Goal: Task Accomplishment & Management: Complete application form

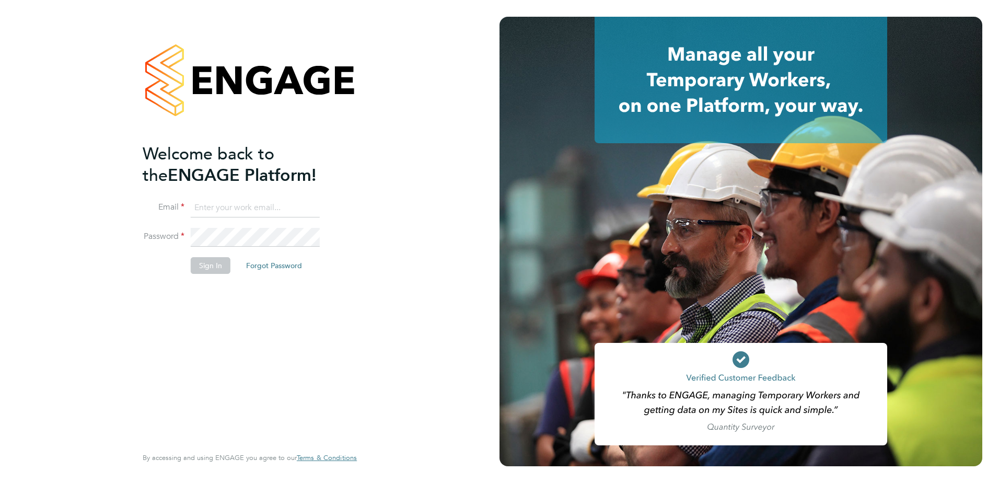
type input "[EMAIL_ADDRESS][DOMAIN_NAME]"
click at [189, 266] on li "Sign In Forgot Password" at bounding box center [245, 270] width 204 height 27
click at [198, 269] on button "Sign In" at bounding box center [211, 265] width 40 height 17
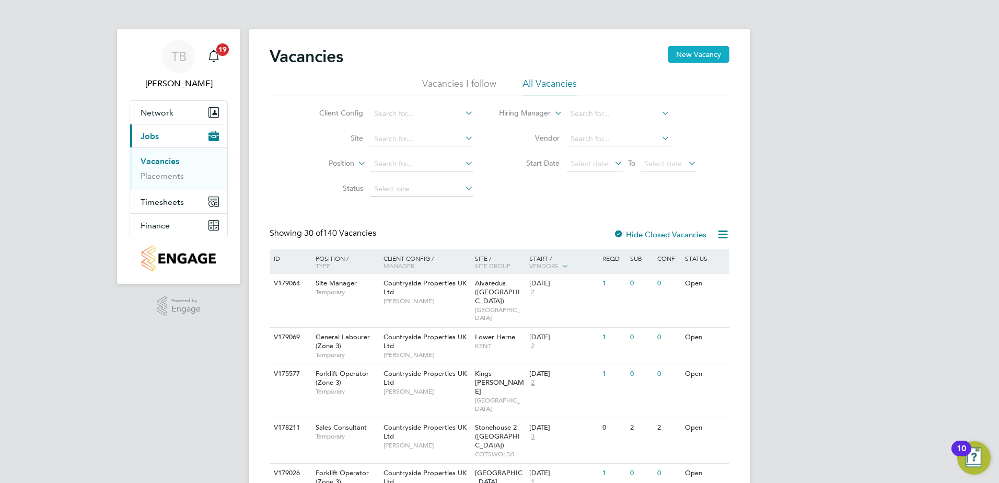
click at [680, 59] on button "New Vacancy" at bounding box center [699, 54] width 62 height 17
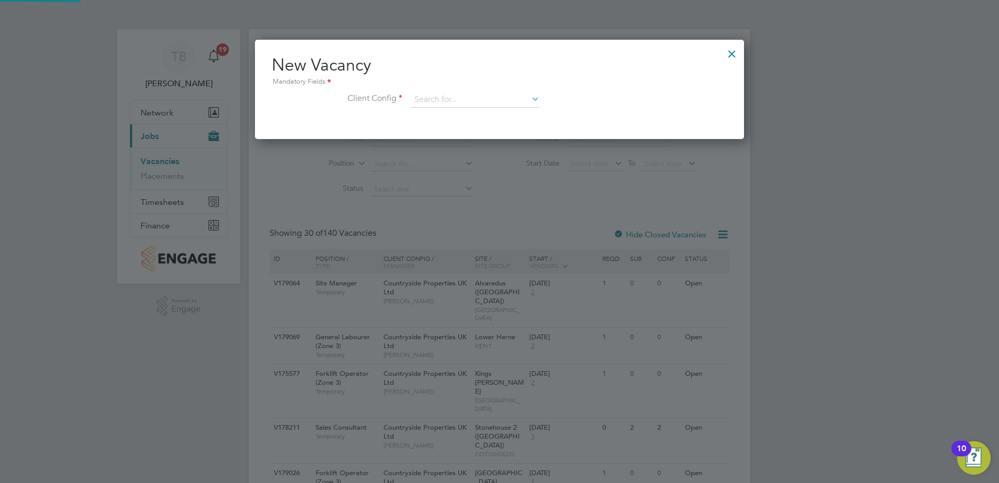
scroll to position [99, 490]
click at [476, 99] on input at bounding box center [475, 100] width 129 height 16
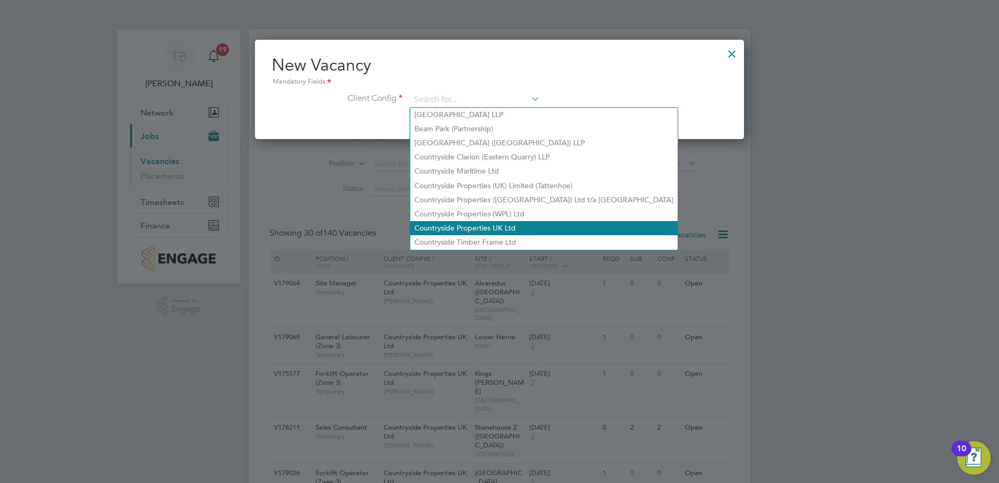
click at [455, 222] on li "Countryside Properties UK Ltd" at bounding box center [544, 228] width 268 height 14
type input "Countryside Properties UK Ltd"
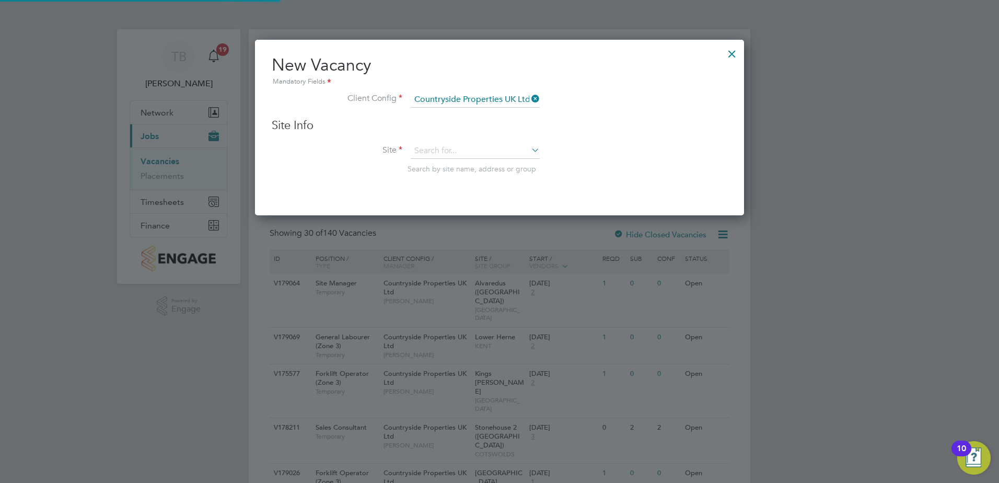
scroll to position [177, 490]
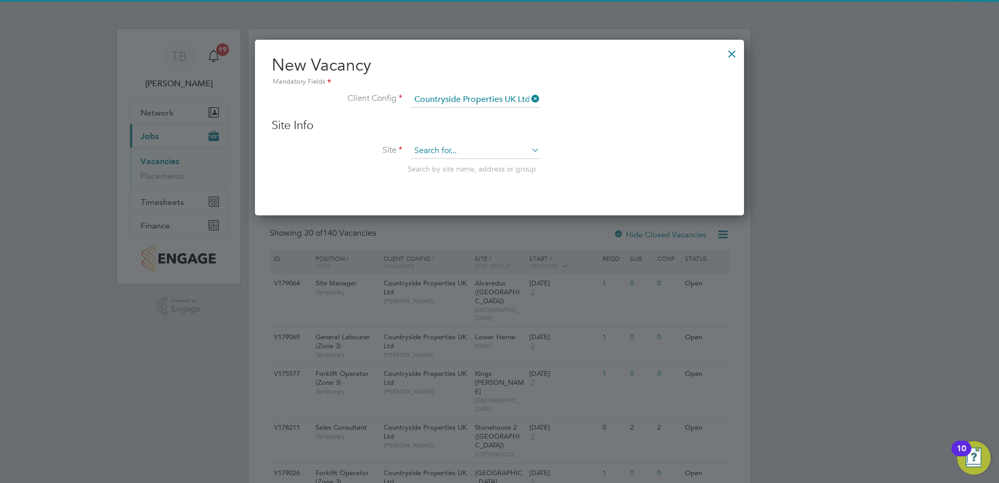
click at [458, 154] on input at bounding box center [475, 151] width 129 height 16
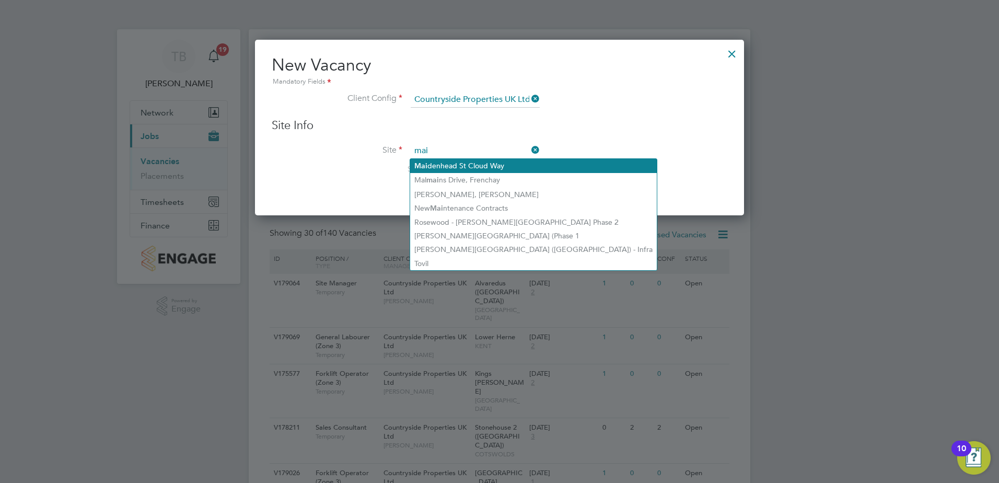
click at [501, 163] on li "Mai denhead St Cloud Way" at bounding box center [533, 166] width 247 height 14
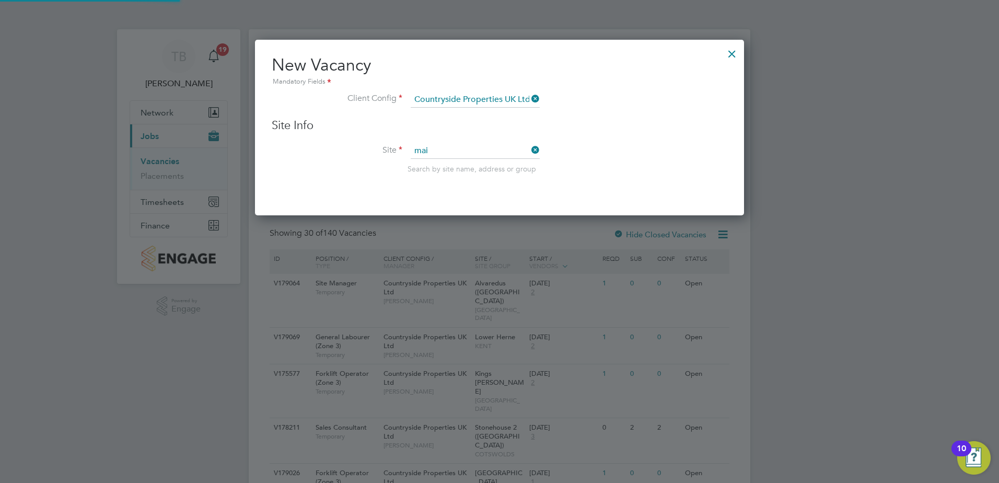
type input "[GEOGRAPHIC_DATA]"
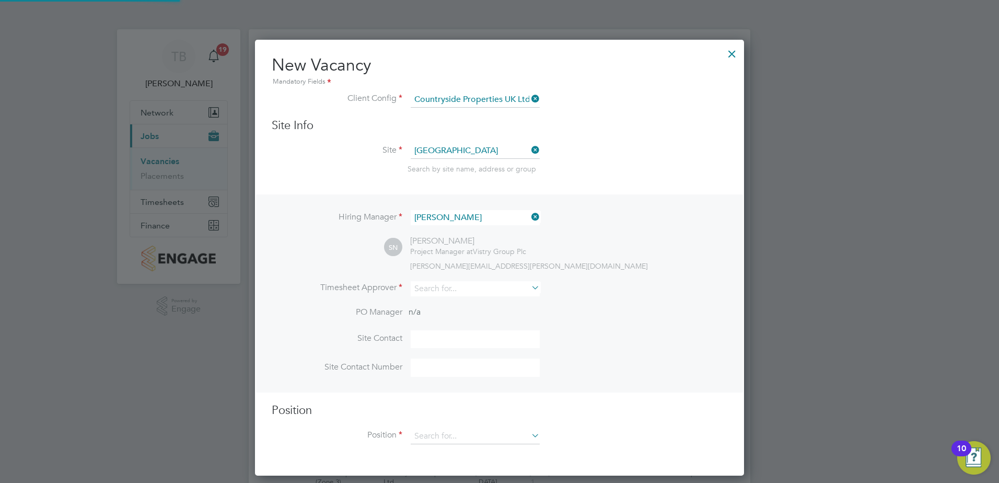
scroll to position [437, 490]
click at [475, 294] on input at bounding box center [475, 288] width 129 height 15
click at [466, 298] on li "[PERSON_NAME]" at bounding box center [475, 304] width 130 height 14
type input "[PERSON_NAME]"
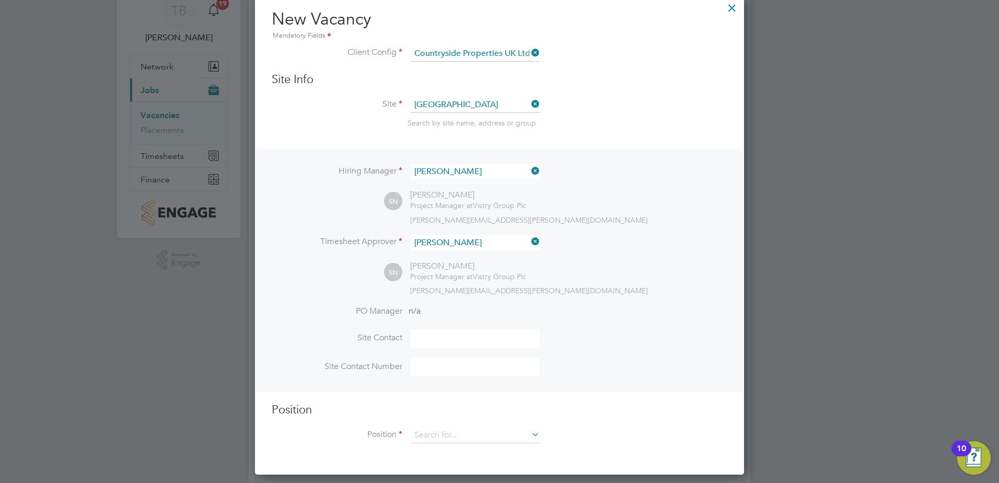
scroll to position [105, 0]
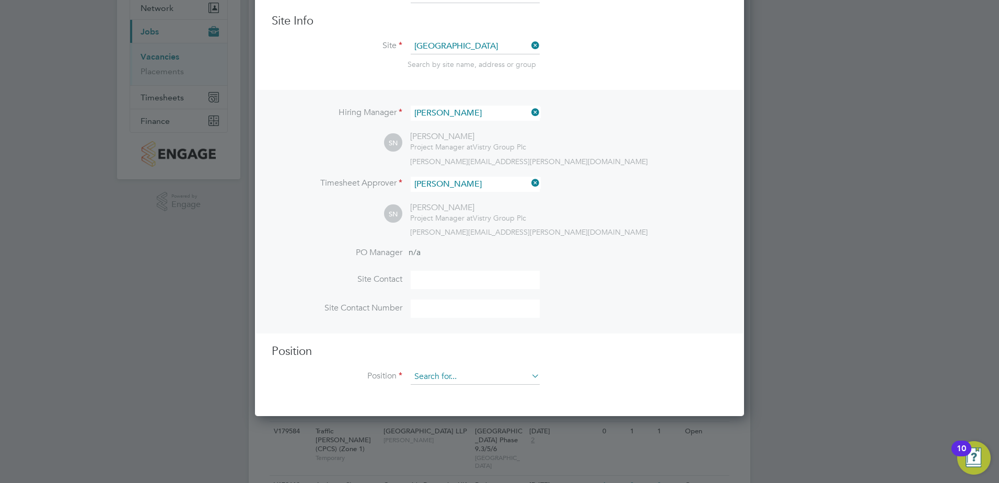
click at [453, 373] on input at bounding box center [475, 377] width 129 height 16
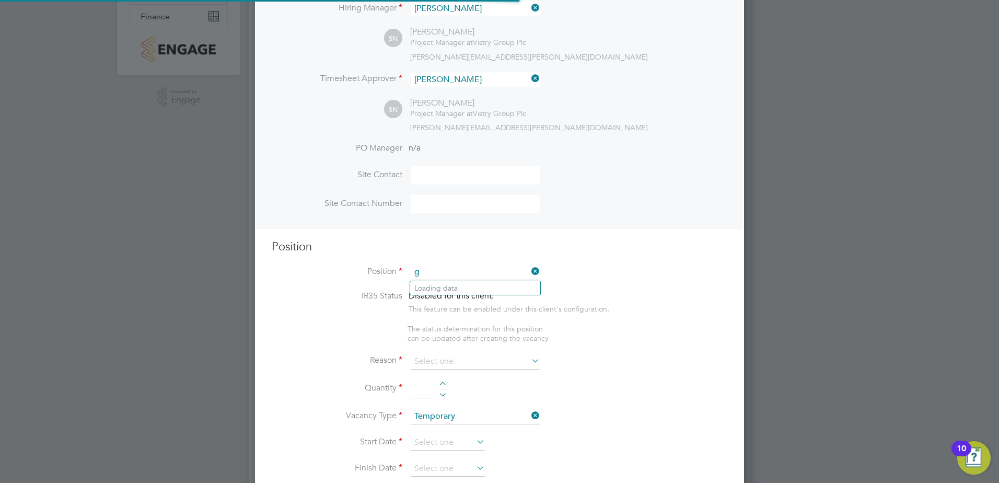
scroll to position [1507, 490]
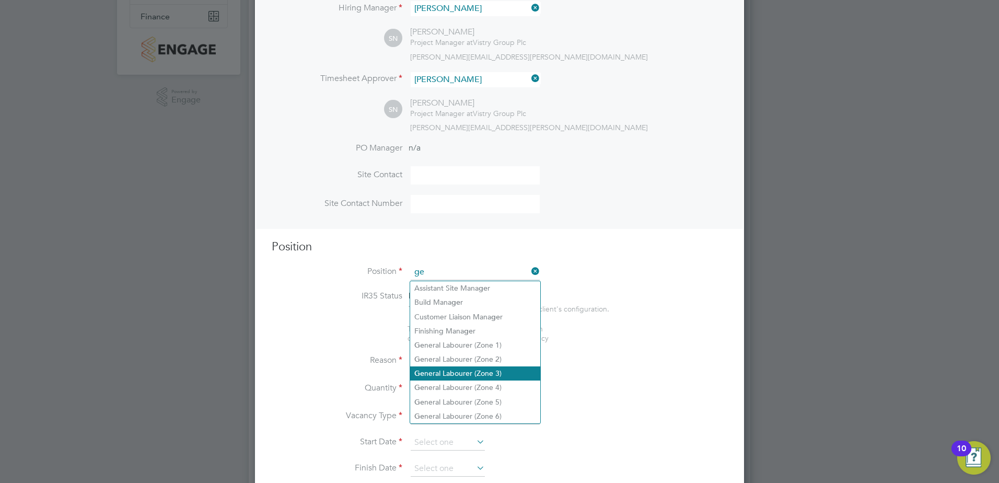
click at [492, 369] on li "[PERSON_NAME] Labourer (Zone 3)" at bounding box center [475, 373] width 130 height 14
type input "General Labourer (Zone 3)"
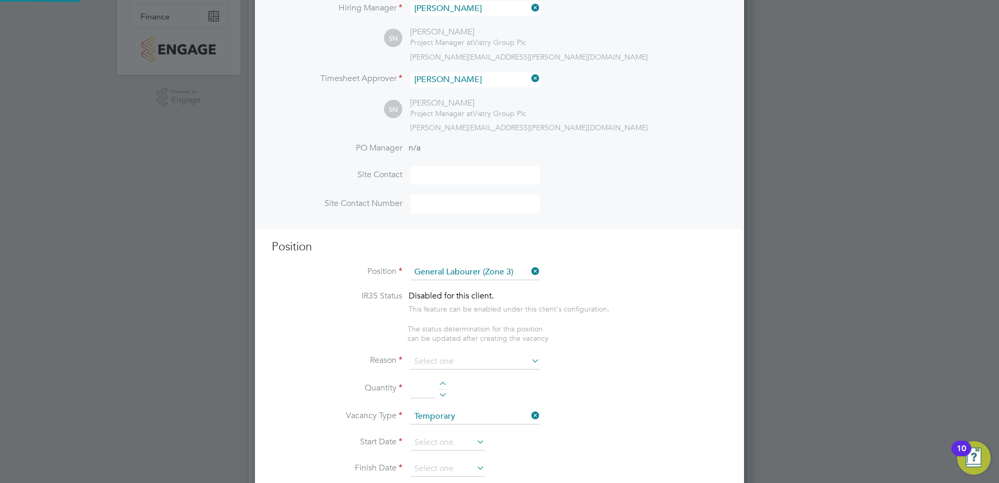
type textarea "- General labouring duties - Supporting the trades on site - Moving materials a…"
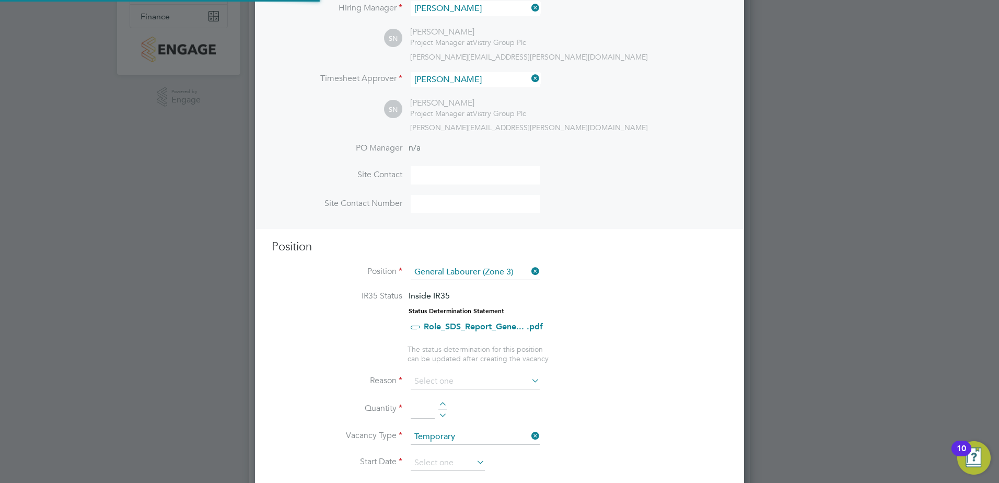
scroll to position [31, 55]
click at [491, 379] on input at bounding box center [475, 382] width 129 height 16
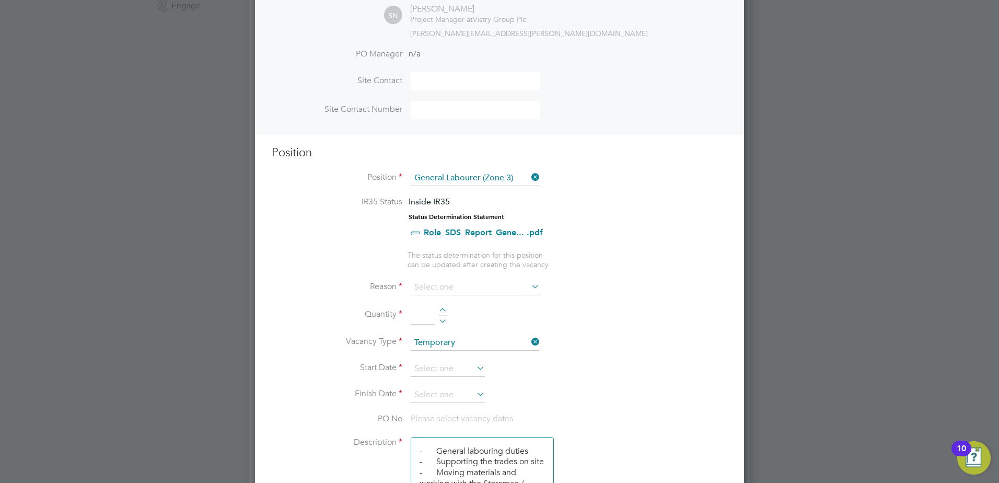
scroll to position [314, 0]
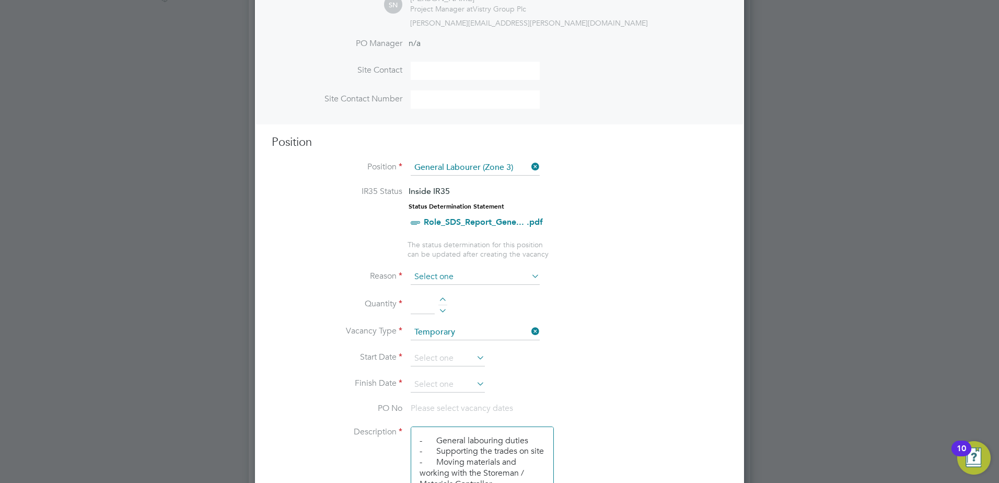
click at [520, 280] on input at bounding box center [475, 277] width 129 height 16
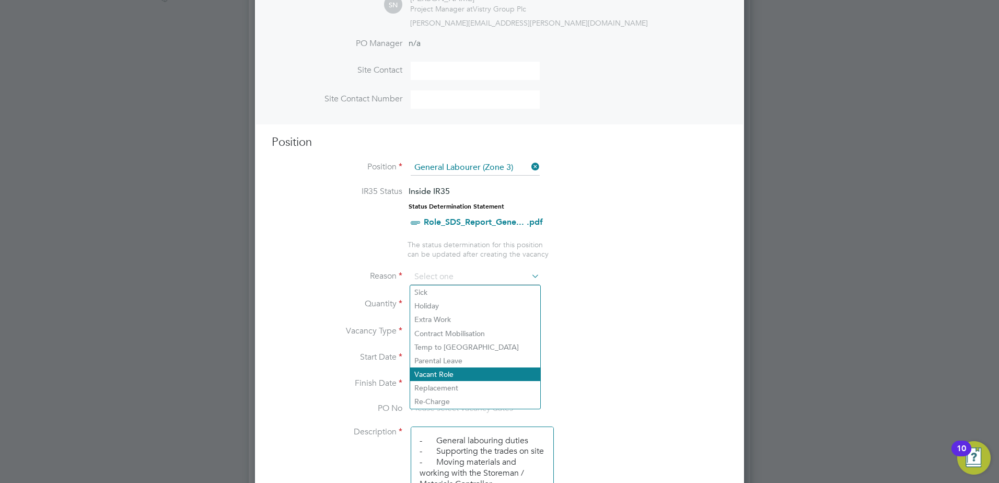
click at [466, 375] on li "Vacant Role" at bounding box center [475, 374] width 130 height 14
type input "Vacant Role"
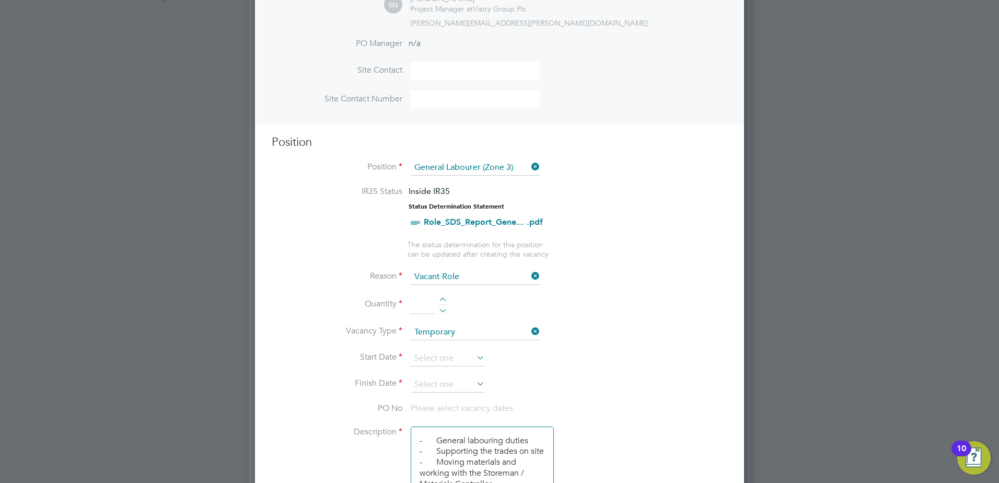
click at [444, 301] on div at bounding box center [443, 300] width 9 height 7
type input "2"
click at [458, 359] on input at bounding box center [448, 359] width 74 height 16
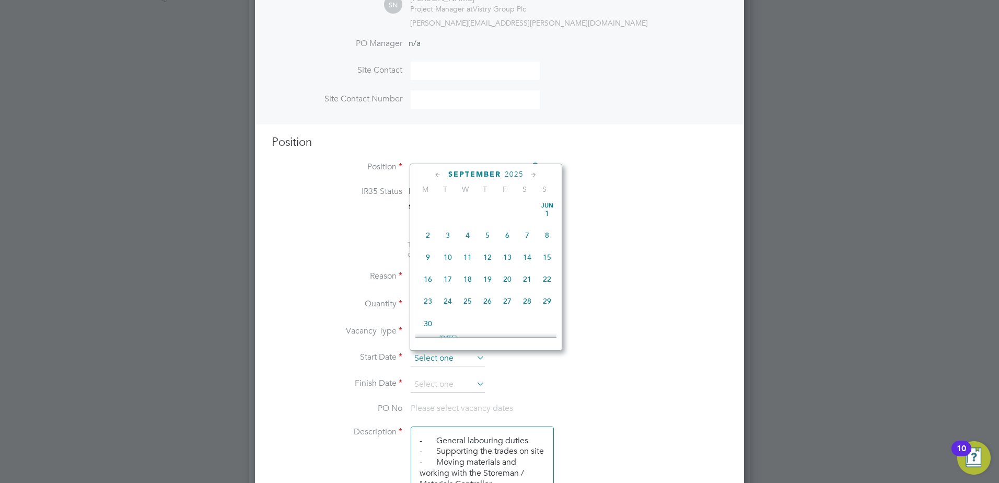
scroll to position [317, 0]
click at [426, 232] on span "25" at bounding box center [428, 227] width 20 height 20
type input "[DATE]"
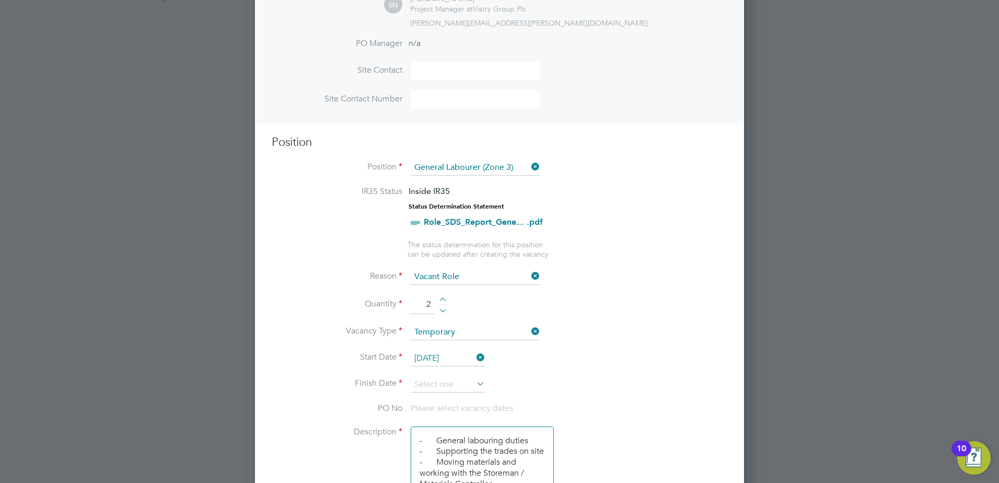
click at [464, 373] on li "Start Date [DATE]" at bounding box center [500, 364] width 456 height 26
click at [465, 384] on input at bounding box center [448, 385] width 74 height 16
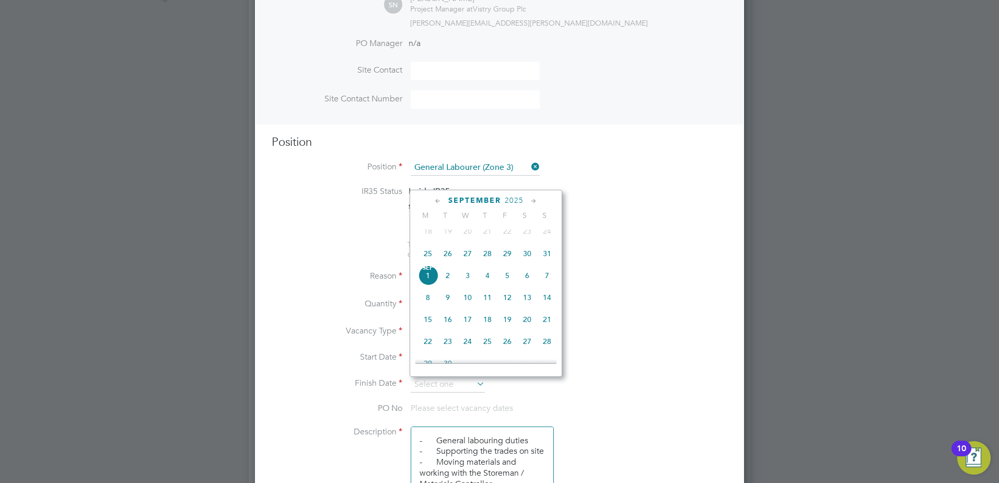
click at [529, 200] on icon at bounding box center [534, 200] width 10 height 11
click at [524, 282] on span "18" at bounding box center [527, 272] width 20 height 20
type input "[DATE]"
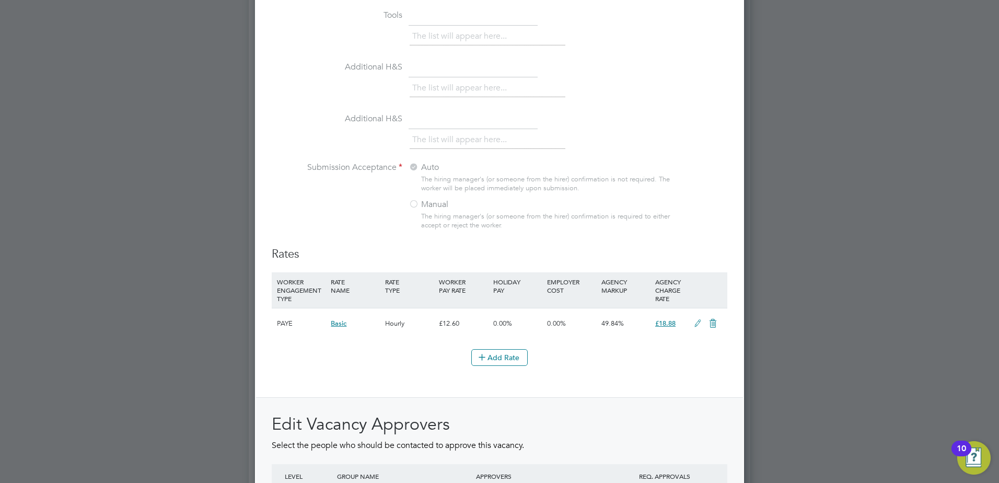
scroll to position [1139, 0]
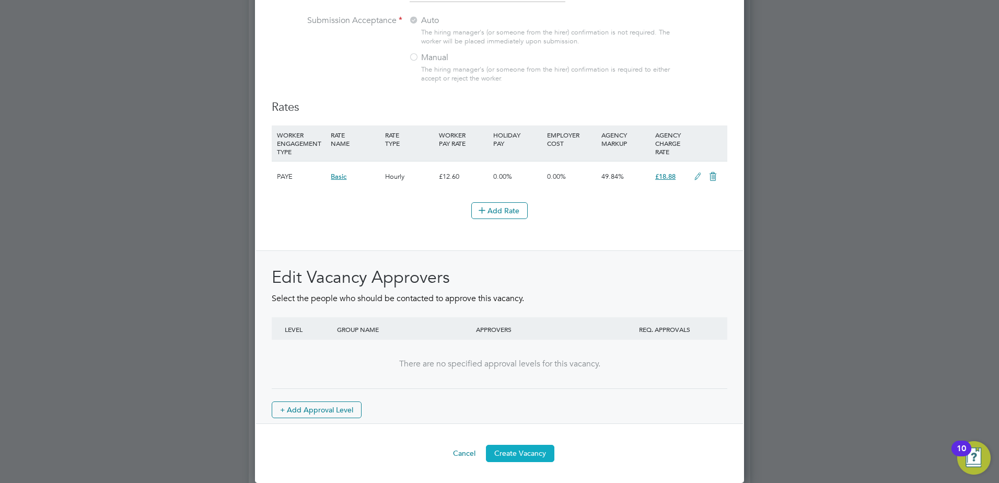
click at [526, 452] on button "Create Vacancy" at bounding box center [520, 453] width 68 height 17
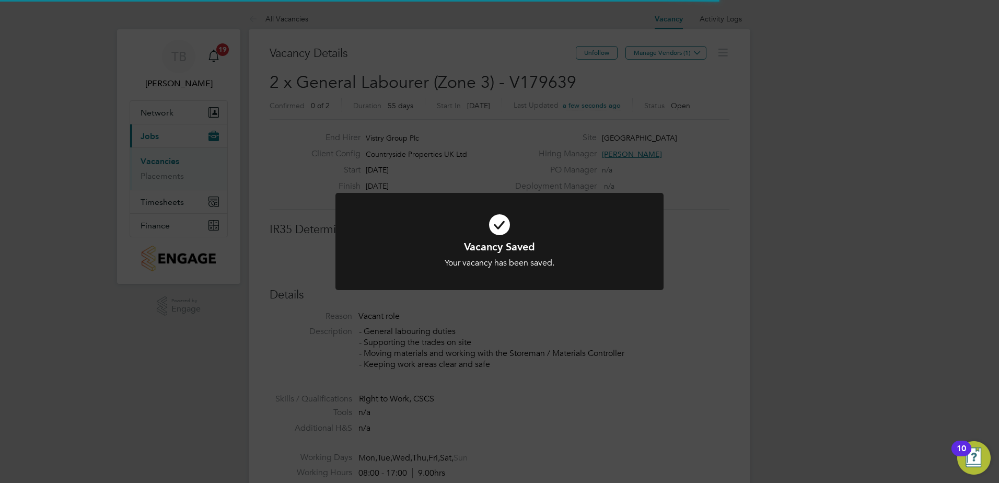
scroll to position [31, 73]
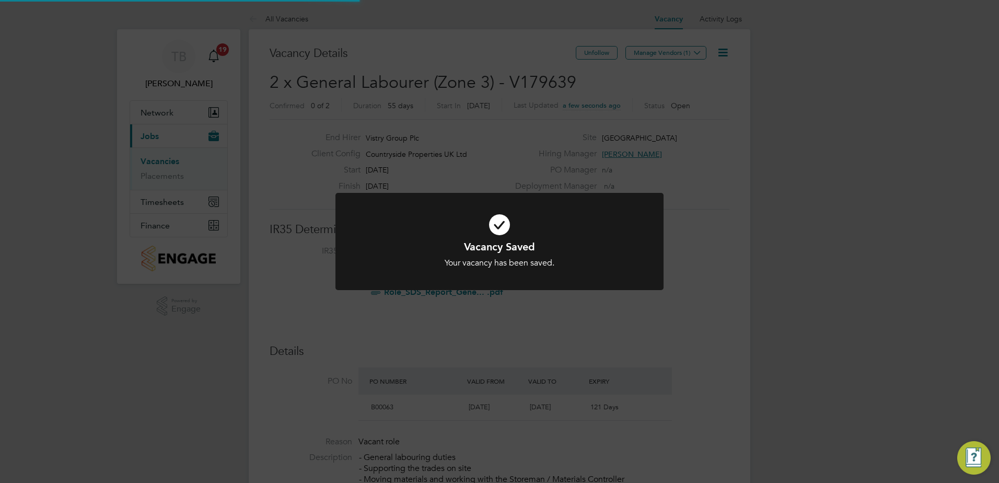
click at [592, 134] on div "Vacancy Saved Your vacancy has been saved. Cancel Okay" at bounding box center [499, 241] width 999 height 483
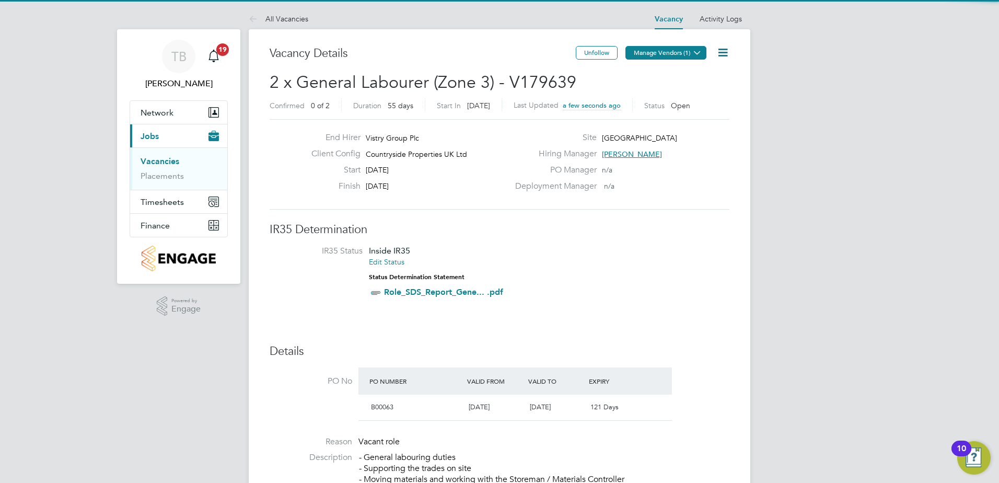
click at [643, 56] on button "Manage Vendors (1)" at bounding box center [666, 53] width 81 height 14
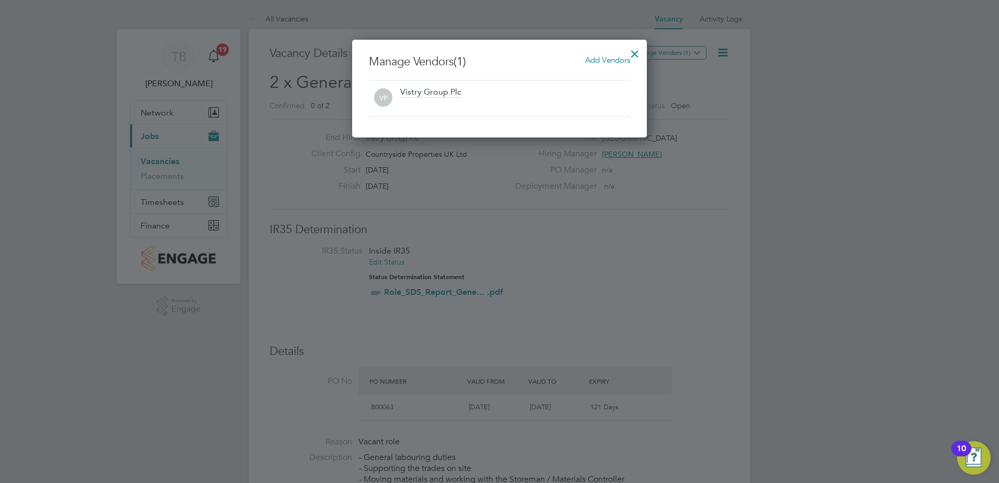
scroll to position [98, 295]
click at [591, 63] on span "Add Vendors" at bounding box center [607, 60] width 45 height 10
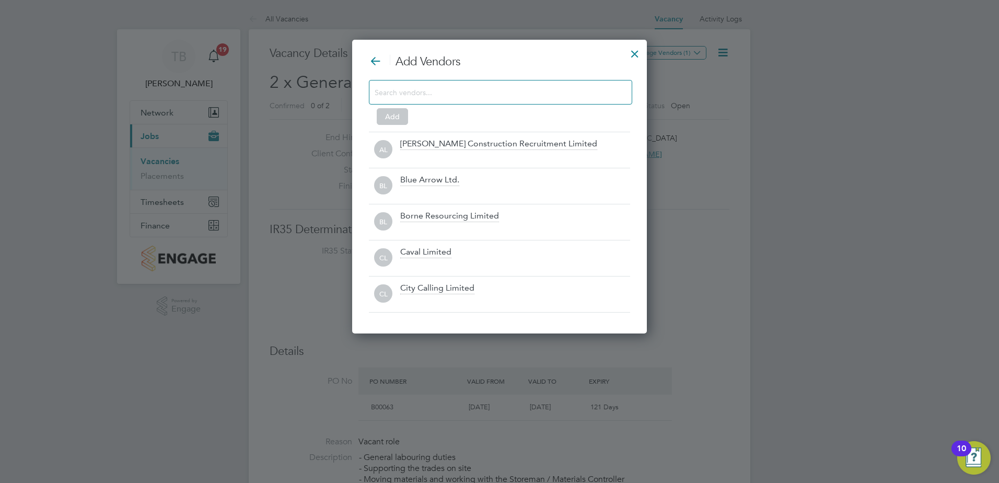
scroll to position [294, 295]
click at [551, 98] on input at bounding box center [492, 92] width 235 height 14
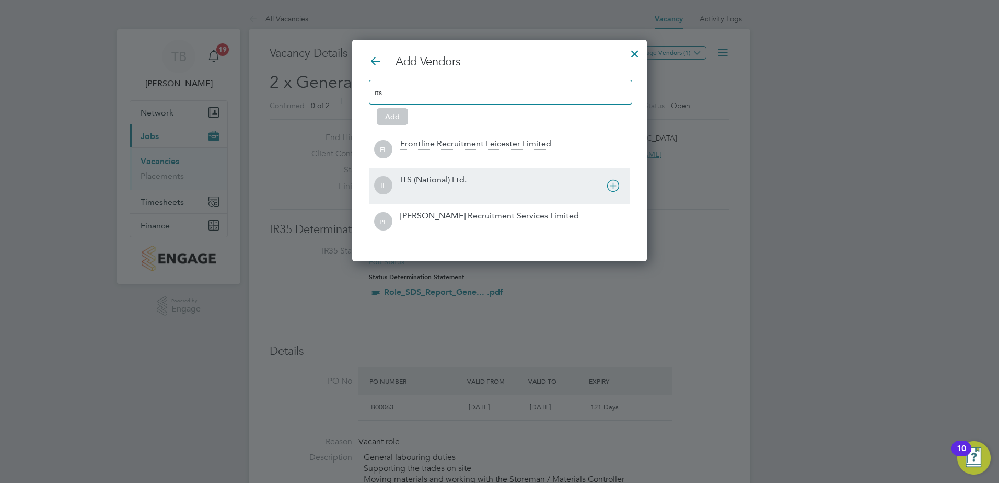
type input "its"
click at [447, 172] on div "IL ITS (National) Ltd." at bounding box center [499, 186] width 261 height 36
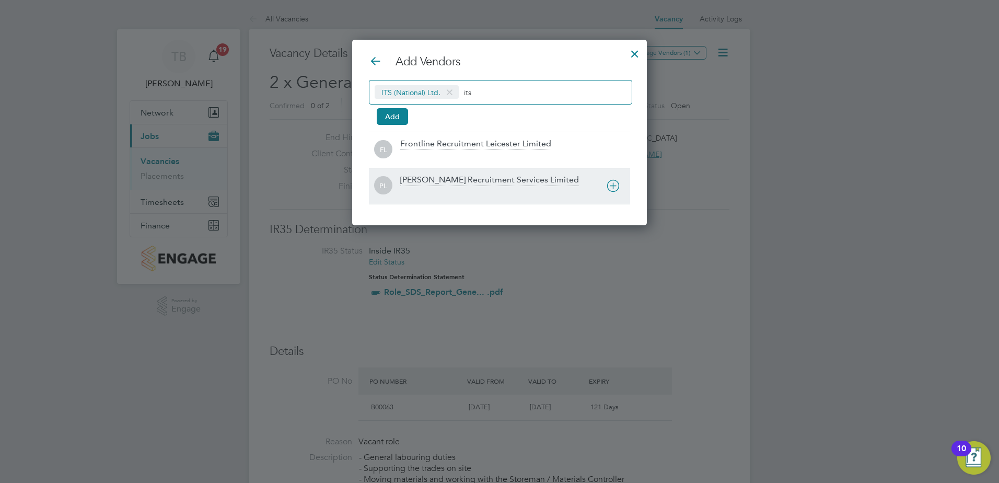
scroll to position [186, 295]
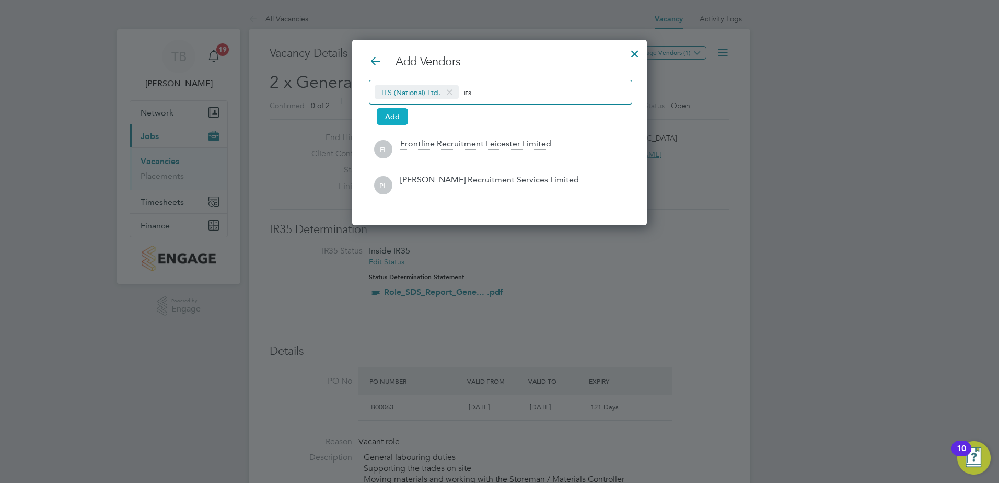
click at [394, 120] on button "Add" at bounding box center [392, 116] width 31 height 17
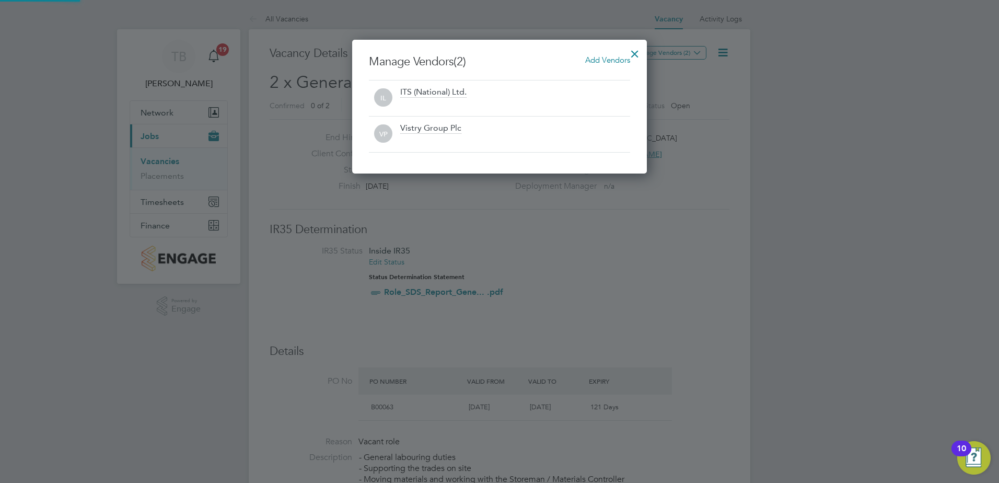
scroll to position [134, 295]
click at [635, 55] on div at bounding box center [635, 51] width 19 height 19
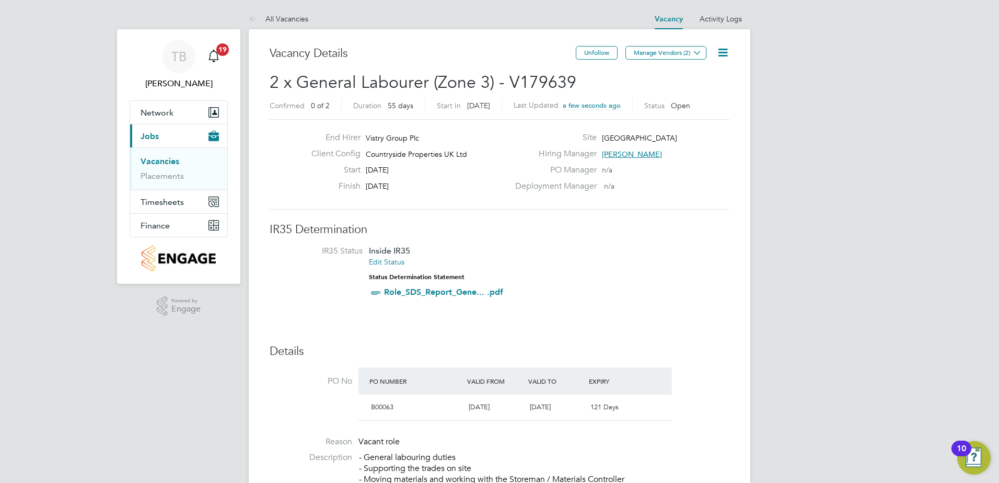
click at [160, 160] on link "Vacancies" at bounding box center [160, 161] width 39 height 10
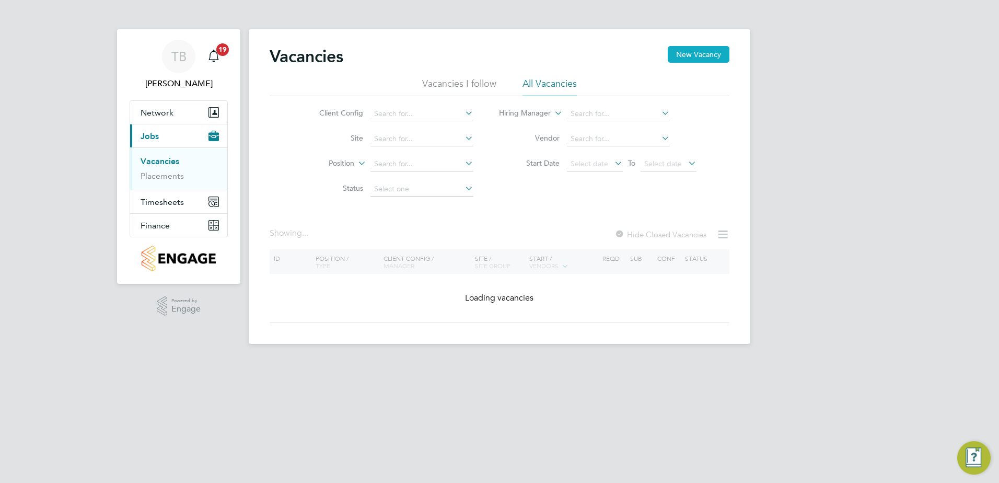
click at [714, 55] on button "New Vacancy" at bounding box center [699, 54] width 62 height 17
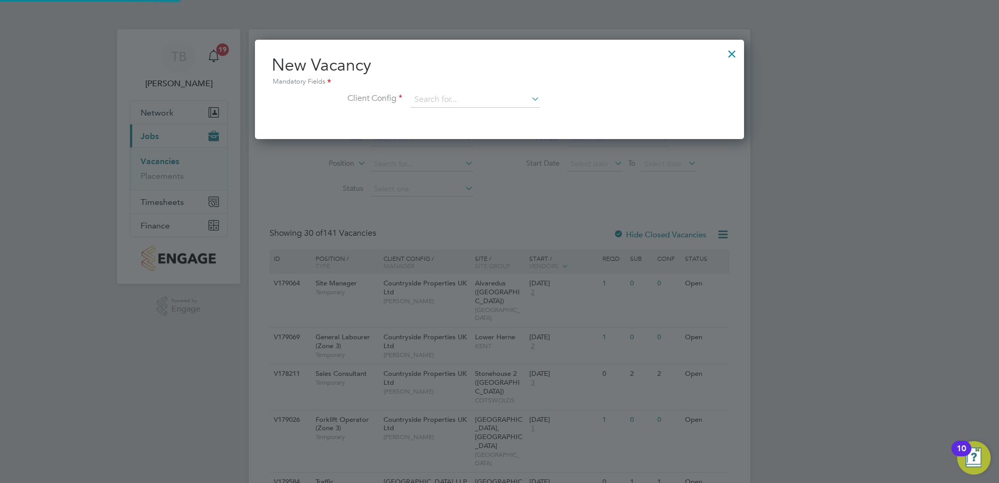
scroll to position [99, 490]
click at [481, 99] on input at bounding box center [475, 100] width 129 height 16
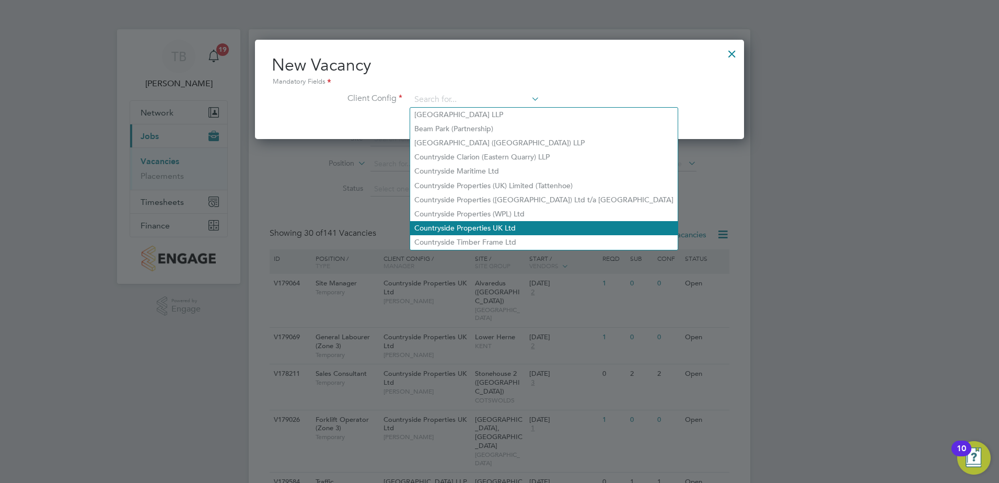
click at [471, 226] on li "Countryside Properties UK Ltd" at bounding box center [544, 228] width 268 height 14
type input "Countryside Properties UK Ltd"
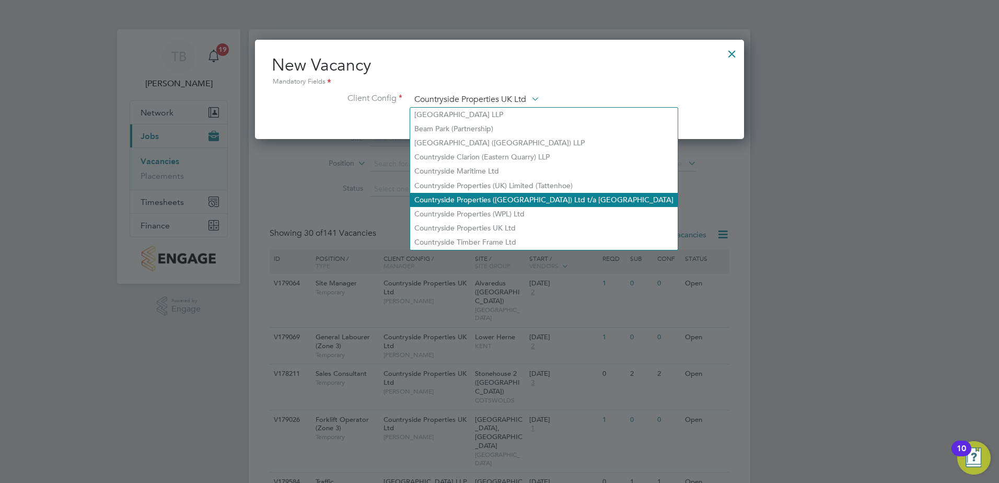
scroll to position [5, 5]
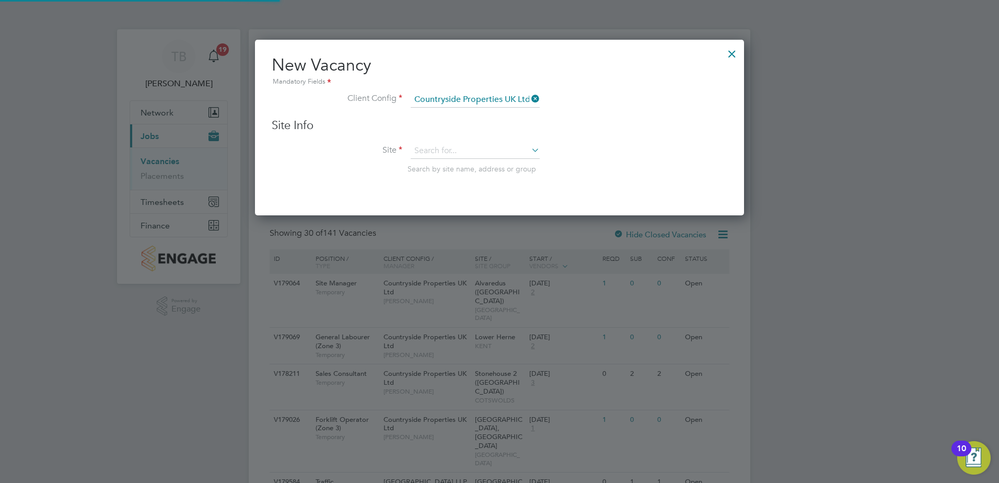
click at [457, 141] on div "Site Info Site Search by site name, address or group" at bounding box center [500, 156] width 456 height 77
click at [455, 152] on input at bounding box center [475, 151] width 129 height 16
click at [453, 163] on li "Maiden head St Cloud Way" at bounding box center [475, 166] width 130 height 14
type input "[GEOGRAPHIC_DATA]"
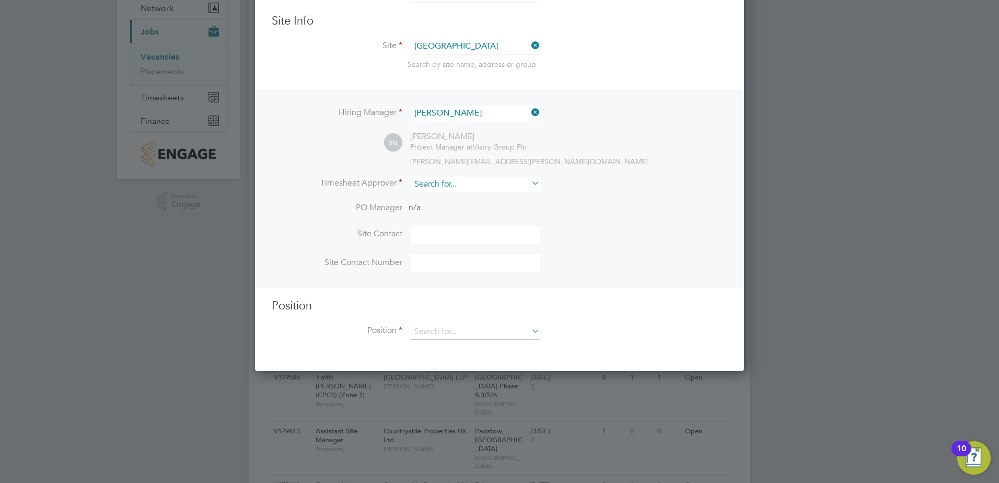
click at [449, 189] on input at bounding box center [475, 184] width 129 height 15
click at [462, 201] on li "[PERSON_NAME]" at bounding box center [475, 199] width 130 height 14
type input "[PERSON_NAME]"
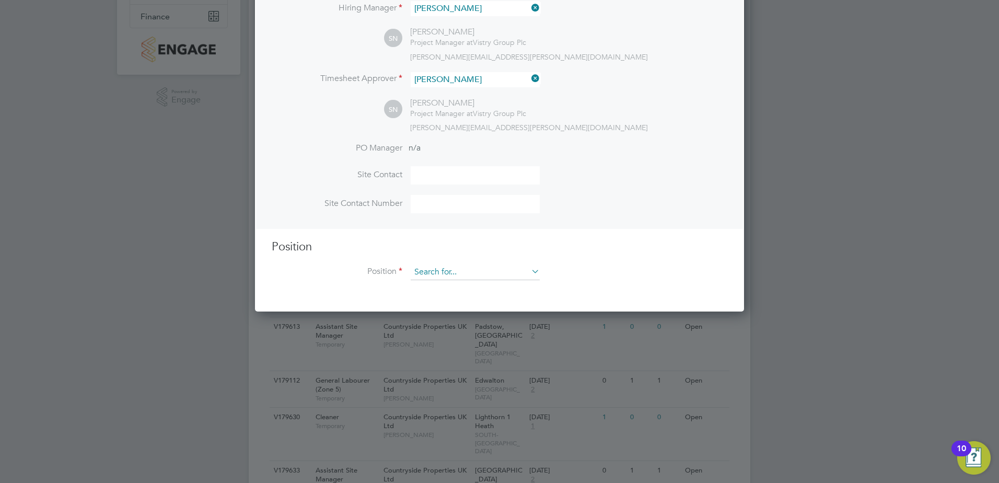
click at [455, 267] on input at bounding box center [475, 272] width 129 height 16
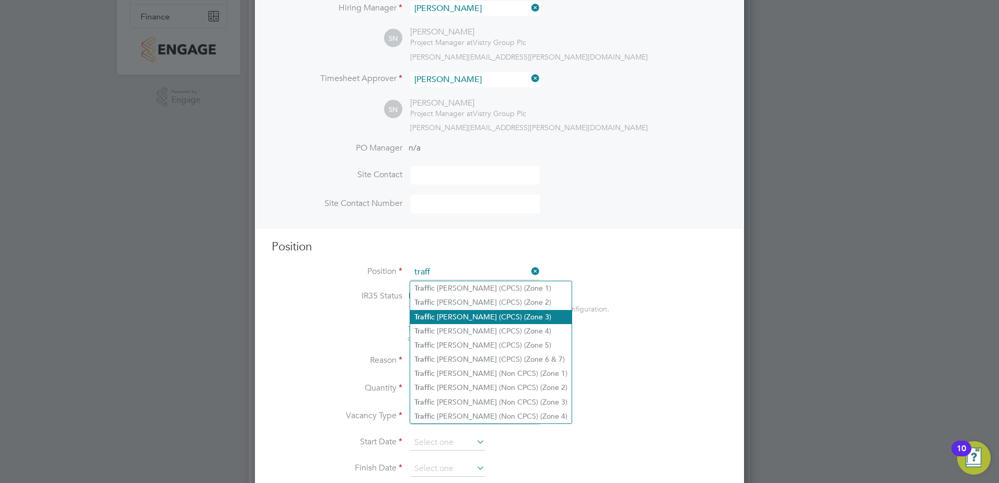
click at [479, 312] on li "Traff ic [PERSON_NAME] (CPCS) (Zone 3)" at bounding box center [491, 317] width 162 height 14
type input "Traffic [PERSON_NAME] (CPCS) (Zone 3)"
type textarea "- Working under the supervision and management of the Project Manager, Site Man…"
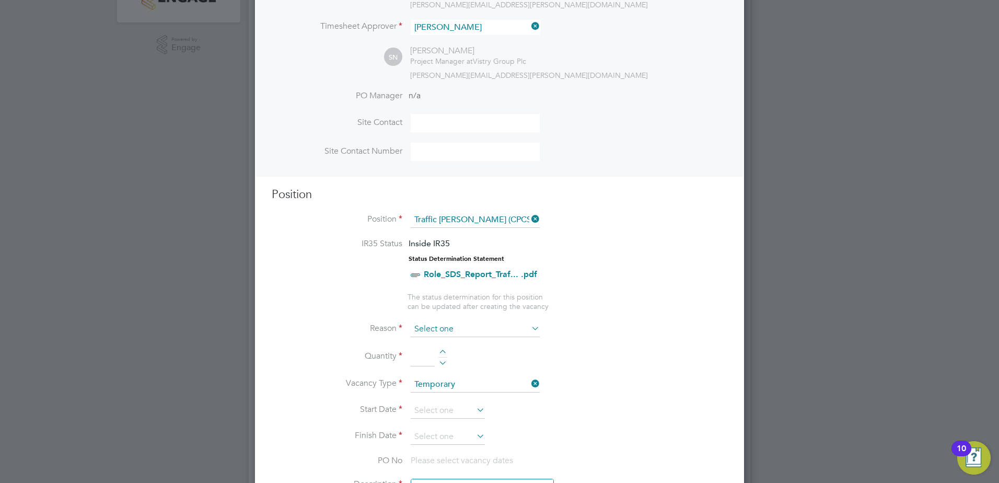
click at [465, 328] on input at bounding box center [475, 329] width 129 height 16
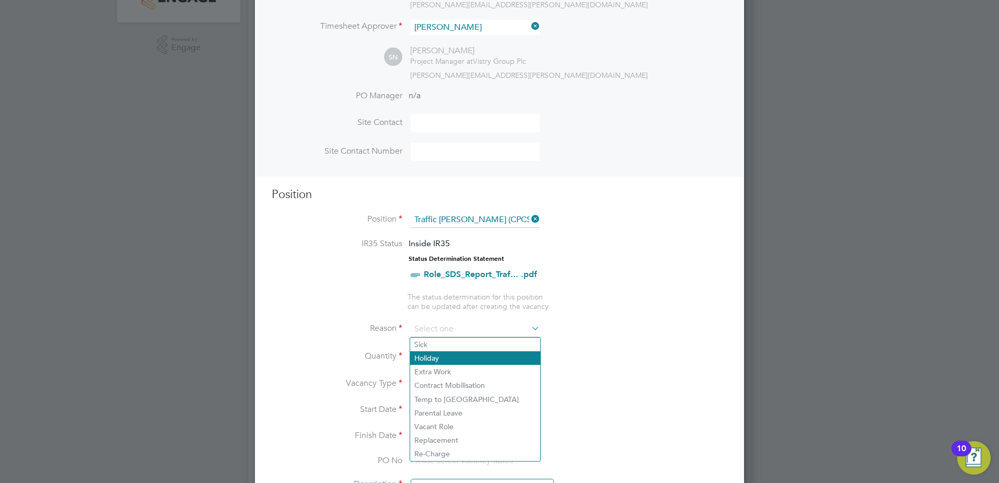
click at [454, 362] on li "Holiday" at bounding box center [475, 358] width 130 height 14
type input "Holiday"
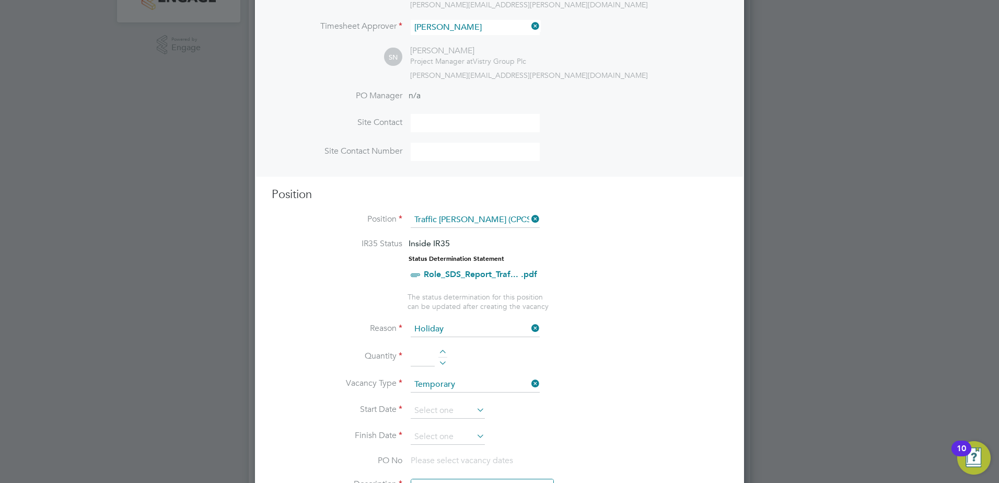
click at [445, 353] on div at bounding box center [443, 353] width 9 height 7
type input "1"
click at [459, 408] on input at bounding box center [448, 411] width 74 height 16
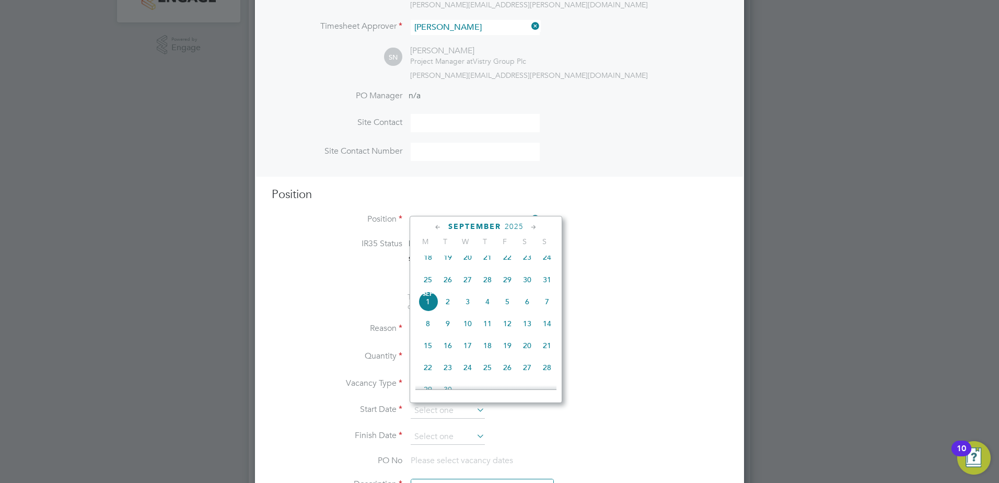
click at [466, 286] on span "27" at bounding box center [468, 280] width 20 height 20
type input "[DATE]"
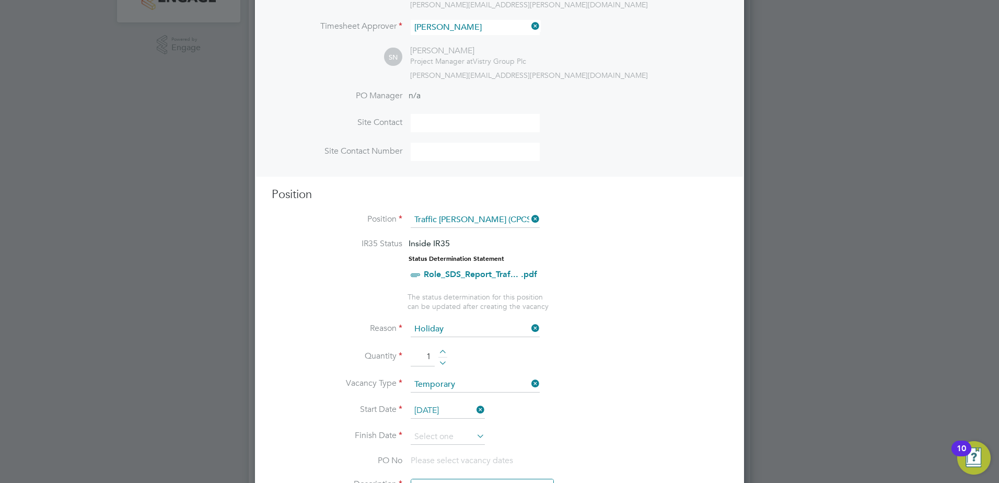
click at [475, 433] on icon at bounding box center [475, 436] width 0 height 15
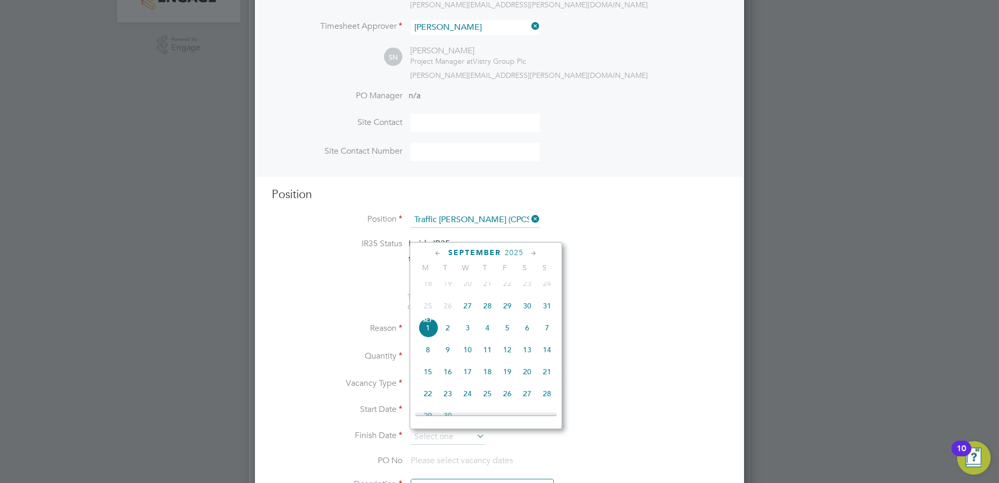
click at [533, 251] on icon at bounding box center [534, 253] width 10 height 11
click at [526, 288] on span "[DATE]" at bounding box center [527, 278] width 20 height 20
type input "[DATE]"
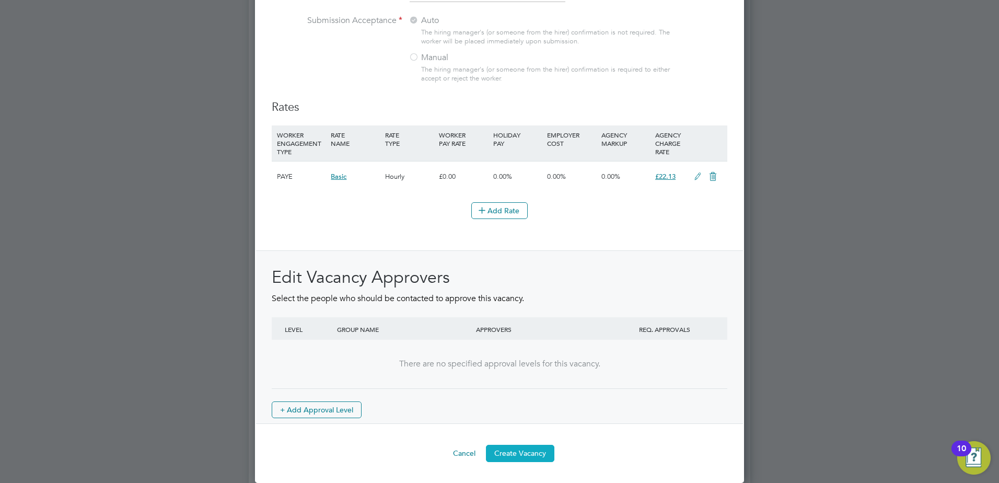
click at [527, 452] on button "Create Vacancy" at bounding box center [520, 453] width 68 height 17
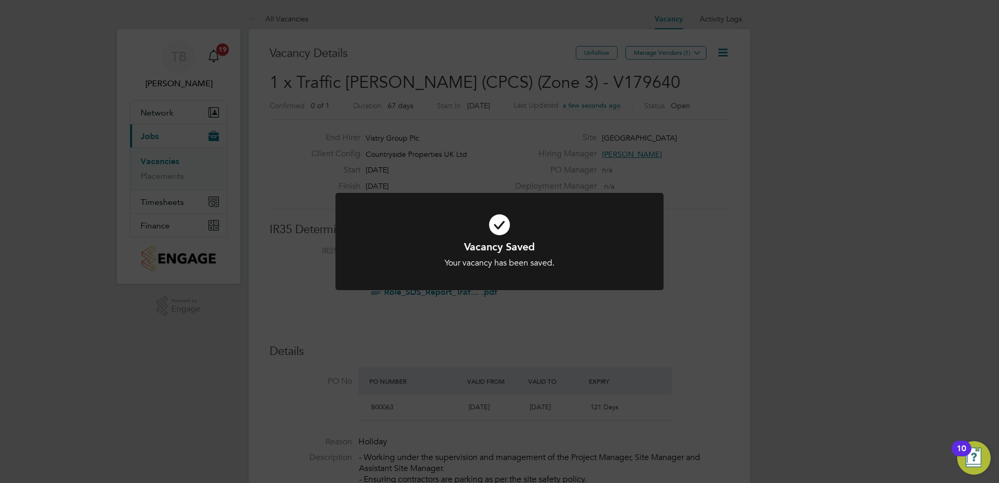
click at [529, 157] on div "Vacancy Saved Your vacancy has been saved. Cancel Okay" at bounding box center [499, 241] width 999 height 483
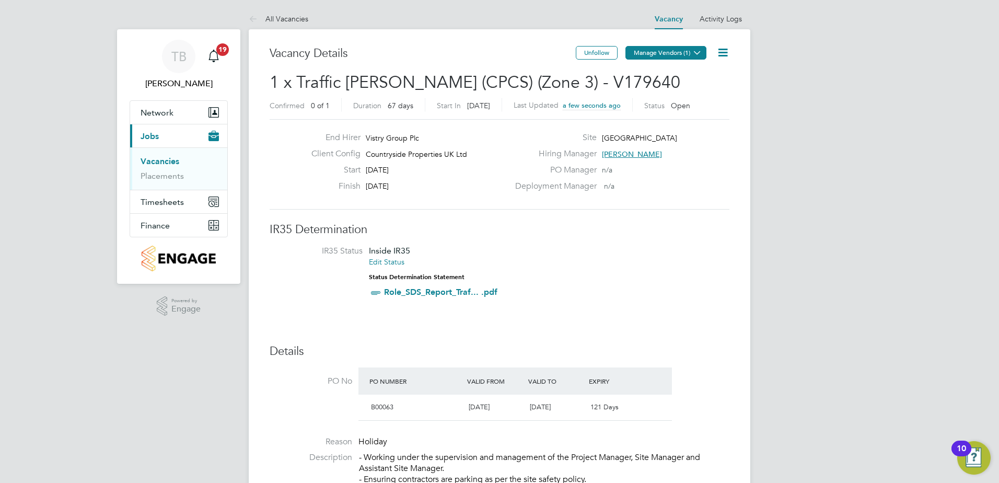
click at [656, 53] on button "Manage Vendors (1)" at bounding box center [666, 53] width 81 height 14
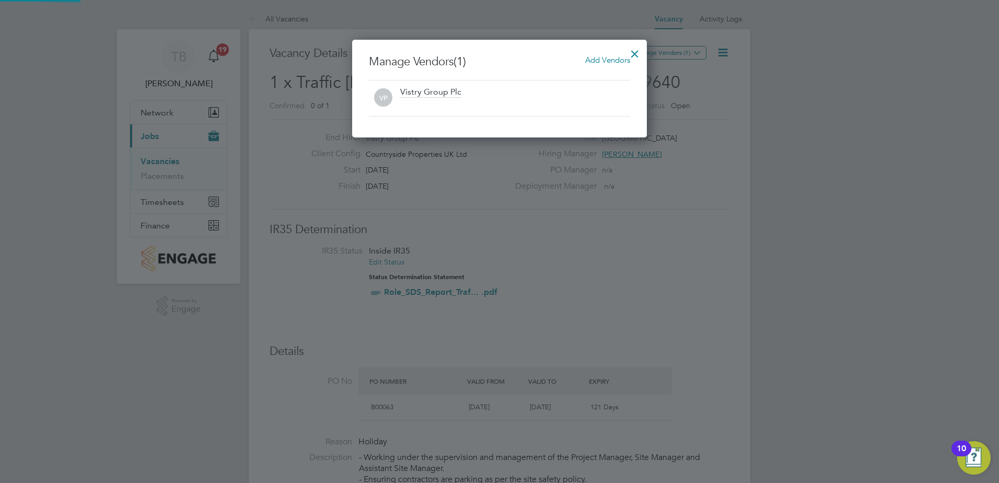
click at [615, 63] on span "Add Vendors" at bounding box center [607, 60] width 45 height 10
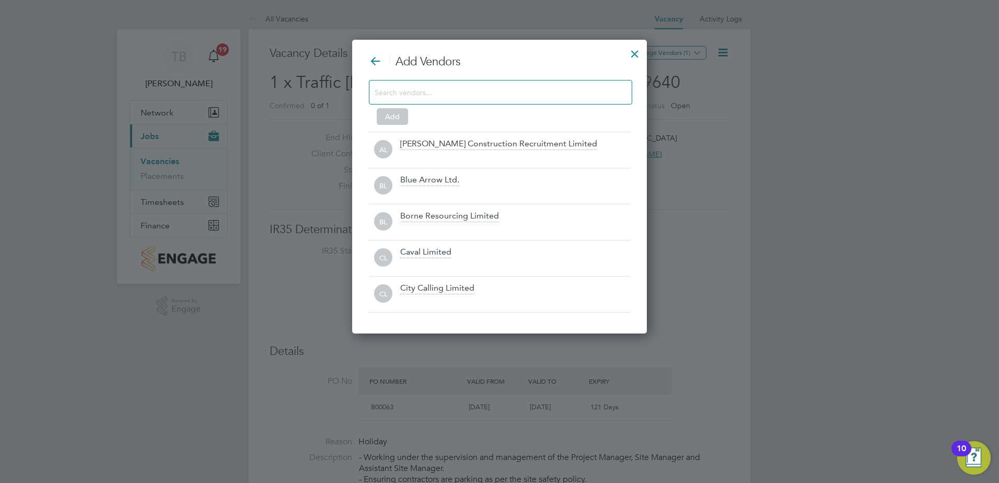
click at [476, 97] on input at bounding box center [492, 92] width 235 height 14
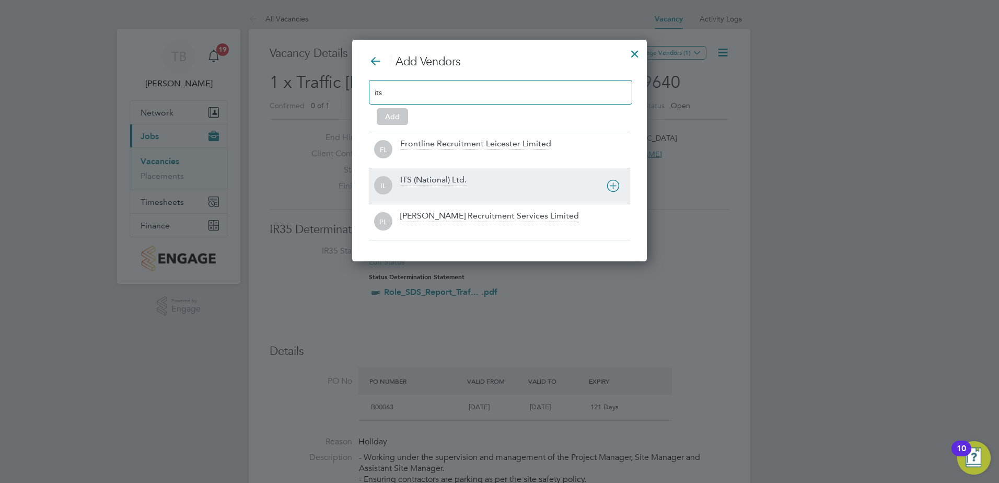
type input "its"
click at [387, 178] on span "IL" at bounding box center [383, 186] width 18 height 18
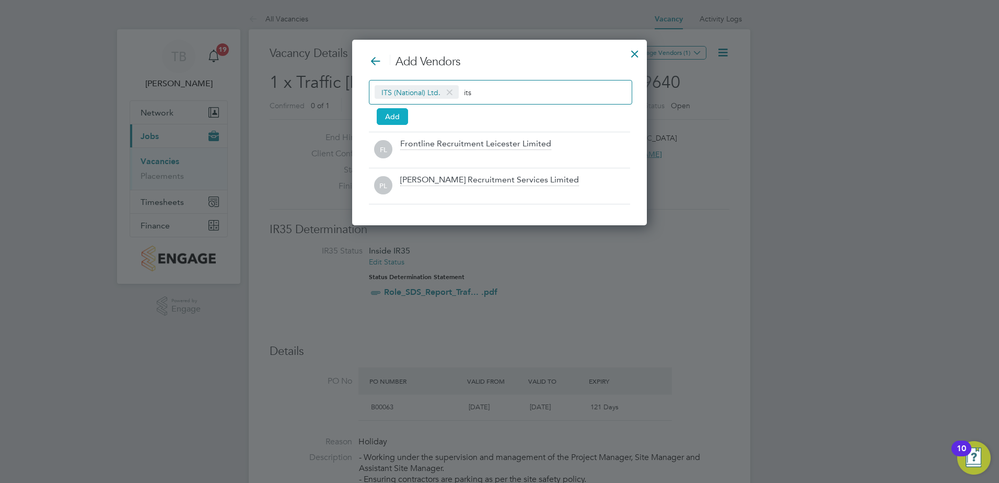
click at [395, 121] on button "Add" at bounding box center [392, 116] width 31 height 17
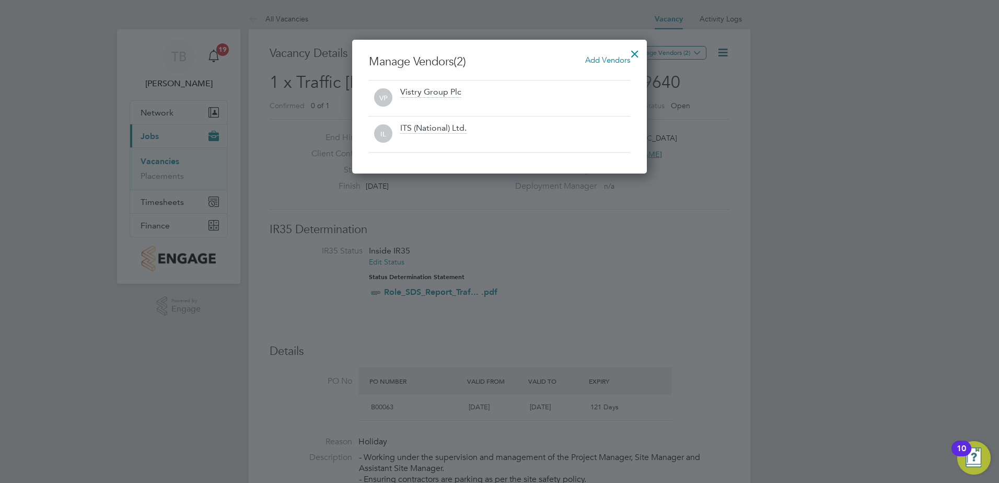
click at [652, 50] on div at bounding box center [499, 241] width 999 height 483
click at [647, 50] on div "Manage Vendors (2) Add Vendors VP Vistry Group Plc IL ITS (National) Ltd." at bounding box center [499, 107] width 295 height 134
click at [643, 50] on div at bounding box center [635, 51] width 19 height 19
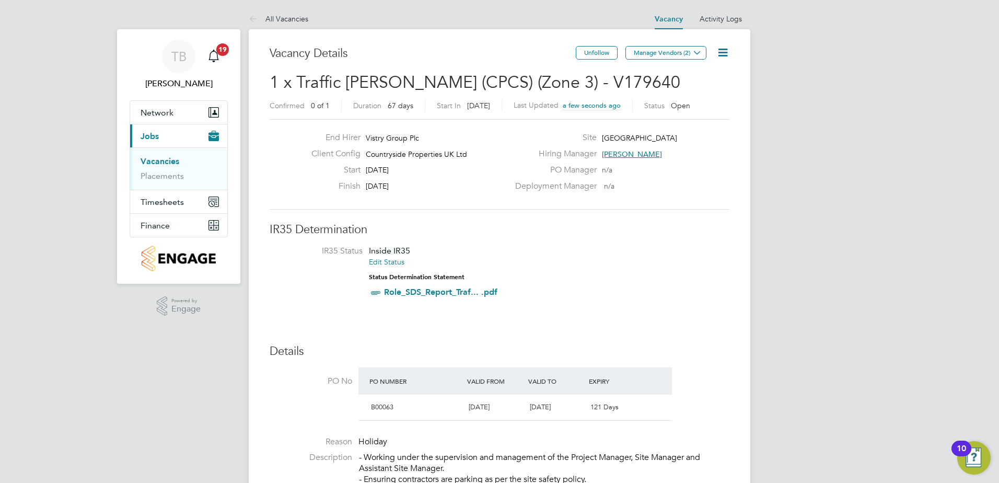
click at [619, 50] on div "Unfollow Manage Vendors (2)" at bounding box center [653, 58] width 154 height 24
